Goal: Task Accomplishment & Management: Manage account settings

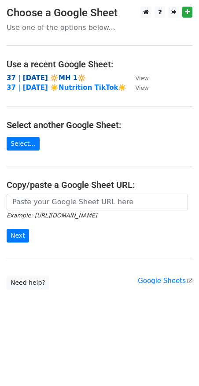
click at [50, 78] on strong "37 | [DATE] 🔆MH 1🔆" at bounding box center [46, 78] width 79 height 8
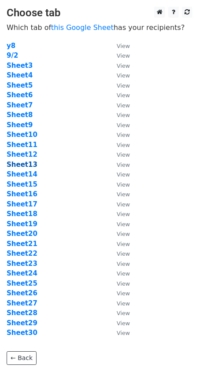
click at [29, 166] on strong "Sheet13" at bounding box center [22, 165] width 31 height 8
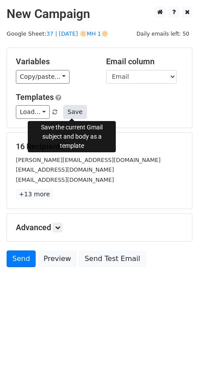
click at [66, 111] on button "Save" at bounding box center [74, 112] width 23 height 14
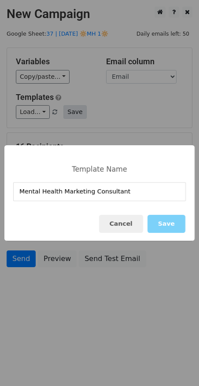
type input "Mental Health Marketing Consultant"
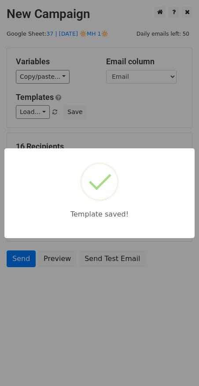
drag, startPoint x: 113, startPoint y: 107, endPoint x: 64, endPoint y: 245, distance: 145.6
click at [113, 107] on div "Template saved!" at bounding box center [99, 193] width 199 height 386
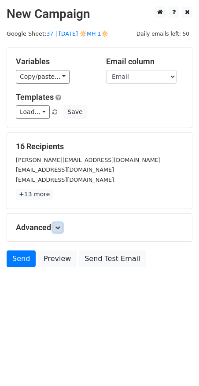
click at [58, 228] on icon at bounding box center [57, 227] width 5 height 5
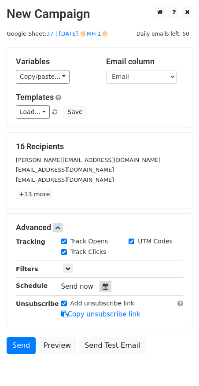
click at [102, 285] on icon at bounding box center [105, 286] width 6 height 6
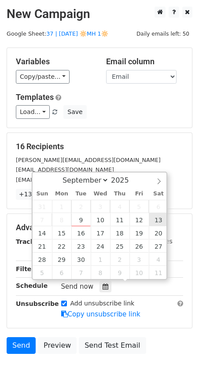
type input "2025-09-13 12:00"
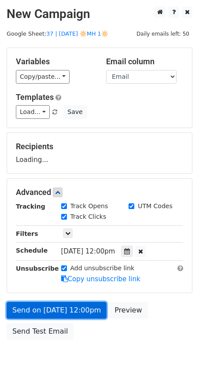
click at [74, 307] on link "Send on Sep 13 at 12:00pm" at bounding box center [57, 310] width 100 height 17
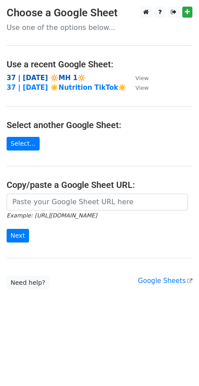
click at [21, 76] on strong "37 | [DATE] 🔆MH 1🔆" at bounding box center [46, 78] width 79 height 8
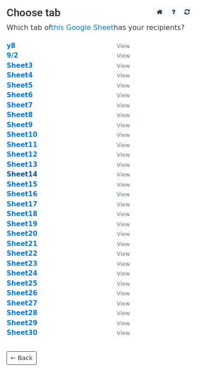
click at [29, 175] on strong "Sheet14" at bounding box center [22, 174] width 31 height 8
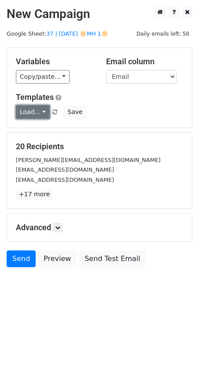
click at [30, 110] on link "Load..." at bounding box center [33, 112] width 34 height 14
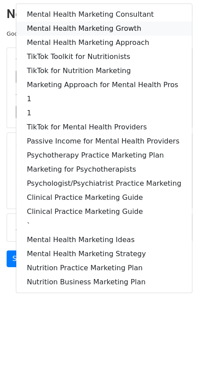
click at [79, 28] on link "Mental Health Marketing Growth" at bounding box center [103, 29] width 175 height 14
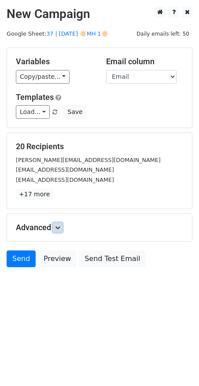
click at [62, 227] on link at bounding box center [58, 228] width 10 height 10
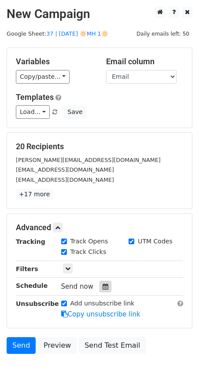
click at [102, 287] on icon at bounding box center [105, 286] width 6 height 6
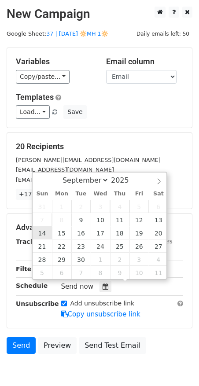
type input "2025-09-14 12:00"
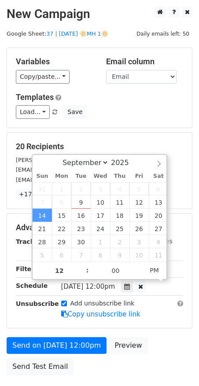
click at [48, 314] on form "Variables Copy/paste... {{Name}} {{Email}} Email column Name Email Templates Lo…" at bounding box center [100, 213] width 186 height 332
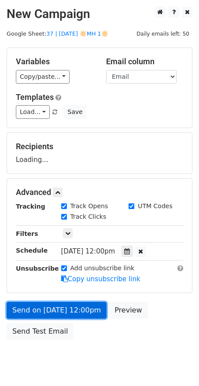
click at [49, 316] on link "Send on Sep 14 at 12:00pm" at bounding box center [57, 310] width 100 height 17
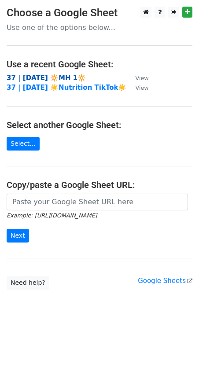
click at [41, 75] on strong "37 | [DATE] 🔆MH 1🔆" at bounding box center [46, 78] width 79 height 8
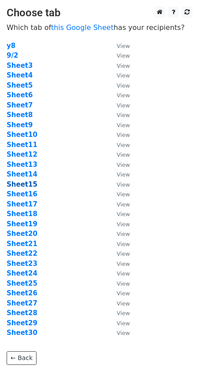
click at [27, 184] on strong "Sheet15" at bounding box center [22, 184] width 31 height 8
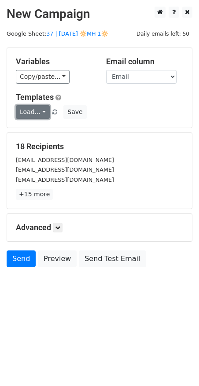
click at [29, 109] on link "Load..." at bounding box center [33, 112] width 34 height 14
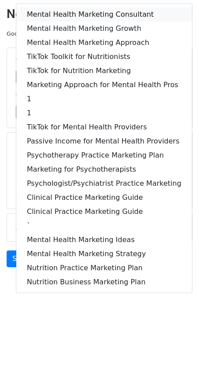
click at [77, 13] on link "Mental Health Marketing Consultant" at bounding box center [103, 14] width 175 height 14
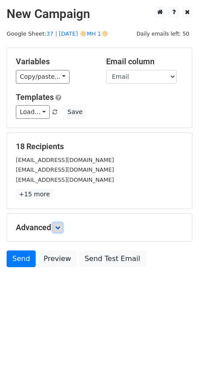
click at [59, 223] on link at bounding box center [58, 228] width 10 height 10
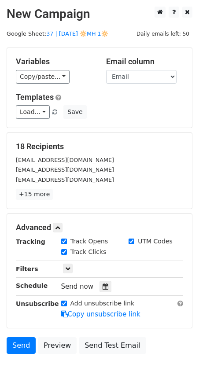
click at [95, 278] on div "Tracking Track Opens UTM Codes Track Clicks Filters Only include spreadsheet ro…" at bounding box center [99, 278] width 167 height 82
click at [100, 281] on div at bounding box center [105, 286] width 12 height 11
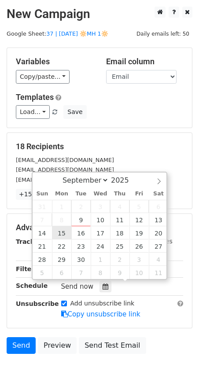
type input "2025-09-15 12:00"
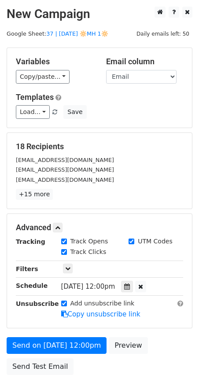
click at [135, 127] on div "Variables Copy/paste... {{Name}} {{Email}} Email column Name Email Templates Lo…" at bounding box center [99, 88] width 185 height 80
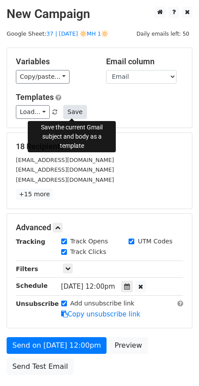
click at [71, 112] on button "Save" at bounding box center [74, 112] width 23 height 14
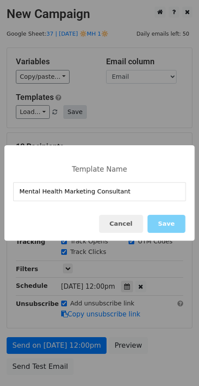
type input "Mental Health Marketing Consultant"
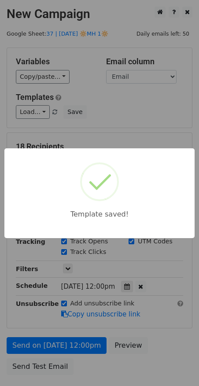
click at [135, 100] on div "Template saved!" at bounding box center [99, 193] width 199 height 386
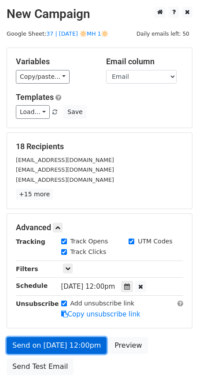
click at [72, 340] on link "Send on Sep 15 at 12:00pm" at bounding box center [57, 345] width 100 height 17
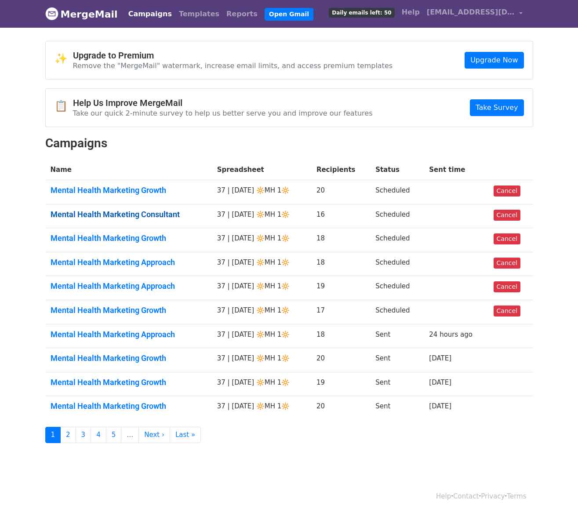
click at [173, 211] on link "Mental Health Marketing Consultant" at bounding box center [129, 215] width 156 height 10
click at [511, 218] on link "Cancel" at bounding box center [507, 215] width 27 height 11
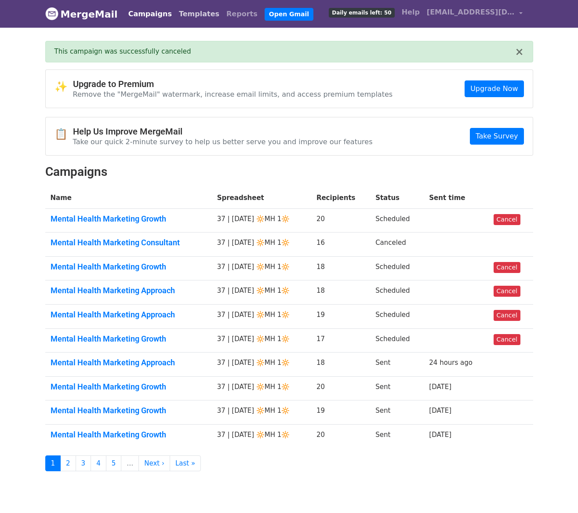
click at [188, 13] on link "Templates" at bounding box center [198, 14] width 47 height 18
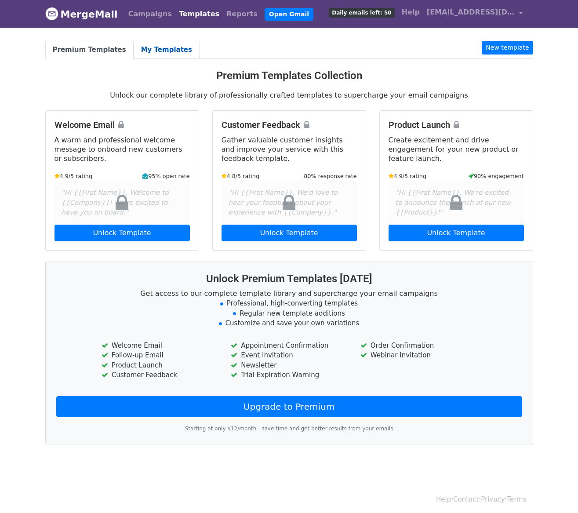
click at [172, 52] on link "My Templates" at bounding box center [167, 50] width 66 height 18
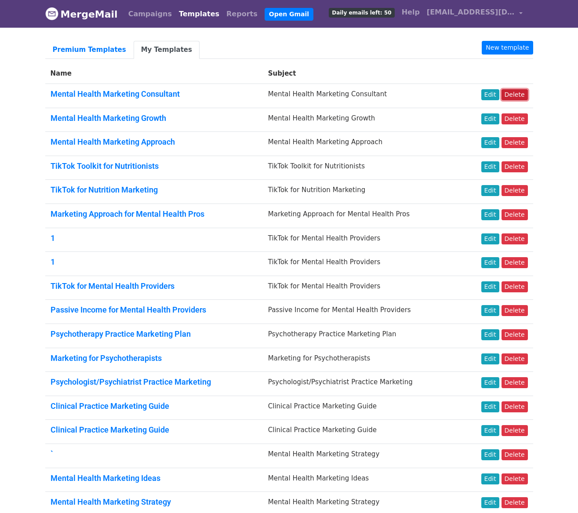
click at [514, 98] on link "Delete" at bounding box center [515, 94] width 26 height 11
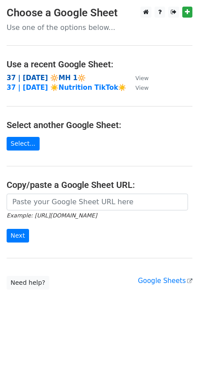
click at [59, 75] on strong "37 | [DATE] 🔆MH 1🔆" at bounding box center [46, 78] width 79 height 8
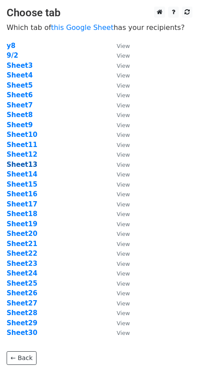
click at [23, 163] on strong "Sheet13" at bounding box center [22, 165] width 31 height 8
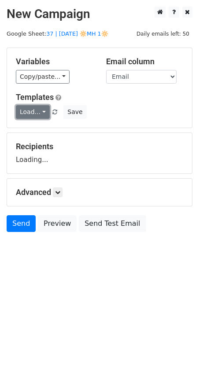
click at [33, 115] on link "Load..." at bounding box center [33, 112] width 34 height 14
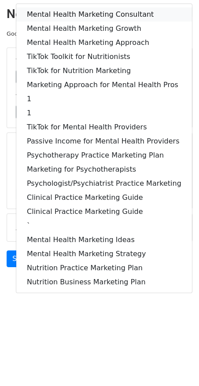
click at [74, 8] on link "Mental Health Marketing Consultant" at bounding box center [103, 14] width 175 height 14
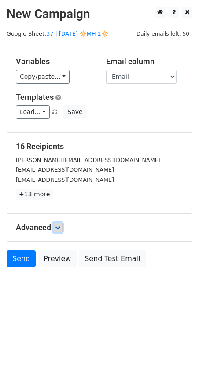
click at [56, 225] on link at bounding box center [58, 228] width 10 height 10
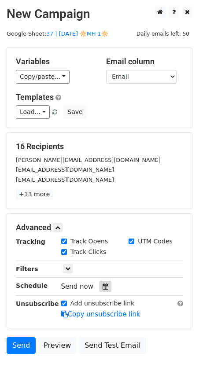
click at [104, 285] on icon at bounding box center [105, 286] width 6 height 6
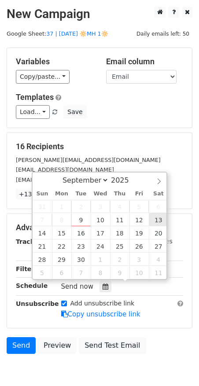
type input "[DATE] 12:00"
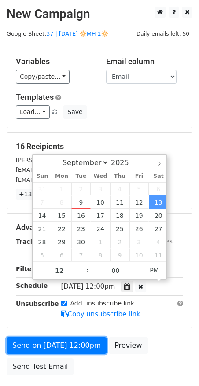
drag, startPoint x: 36, startPoint y: 342, endPoint x: 1, endPoint y: 344, distance: 35.7
click at [36, 342] on link "Send on [DATE] 12:00pm" at bounding box center [57, 345] width 100 height 17
